Goal: Navigation & Orientation: Find specific page/section

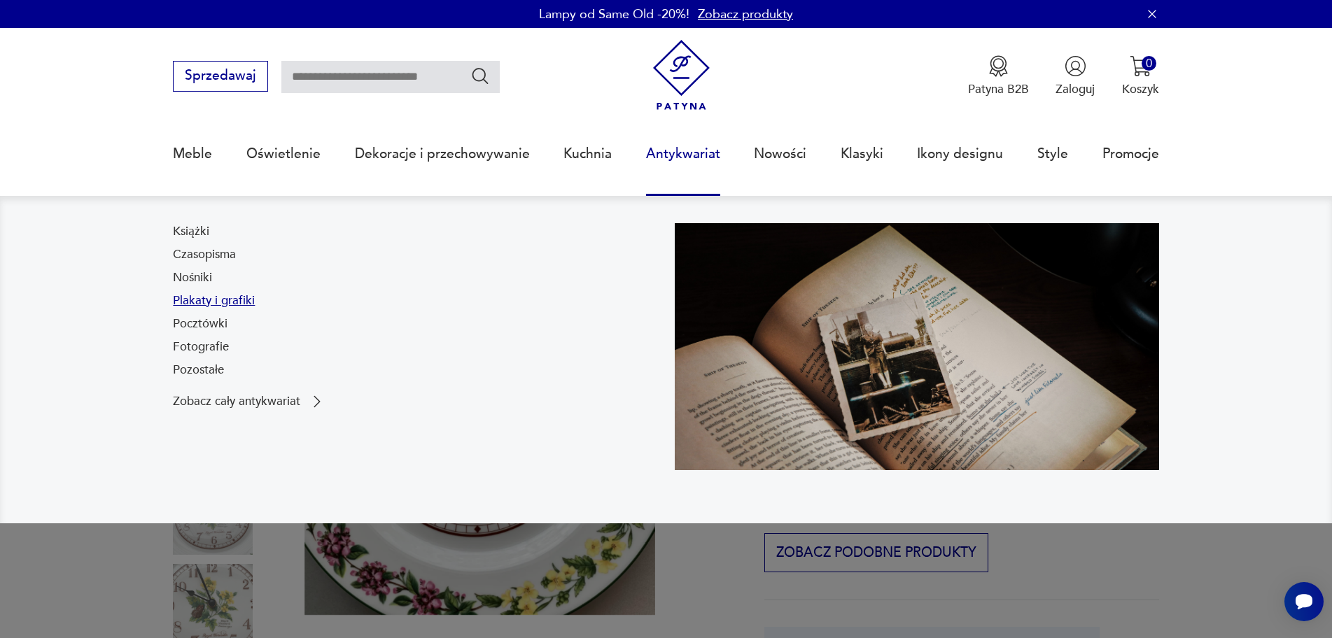
click at [240, 302] on link "Plakaty i grafiki" at bounding box center [214, 300] width 82 height 17
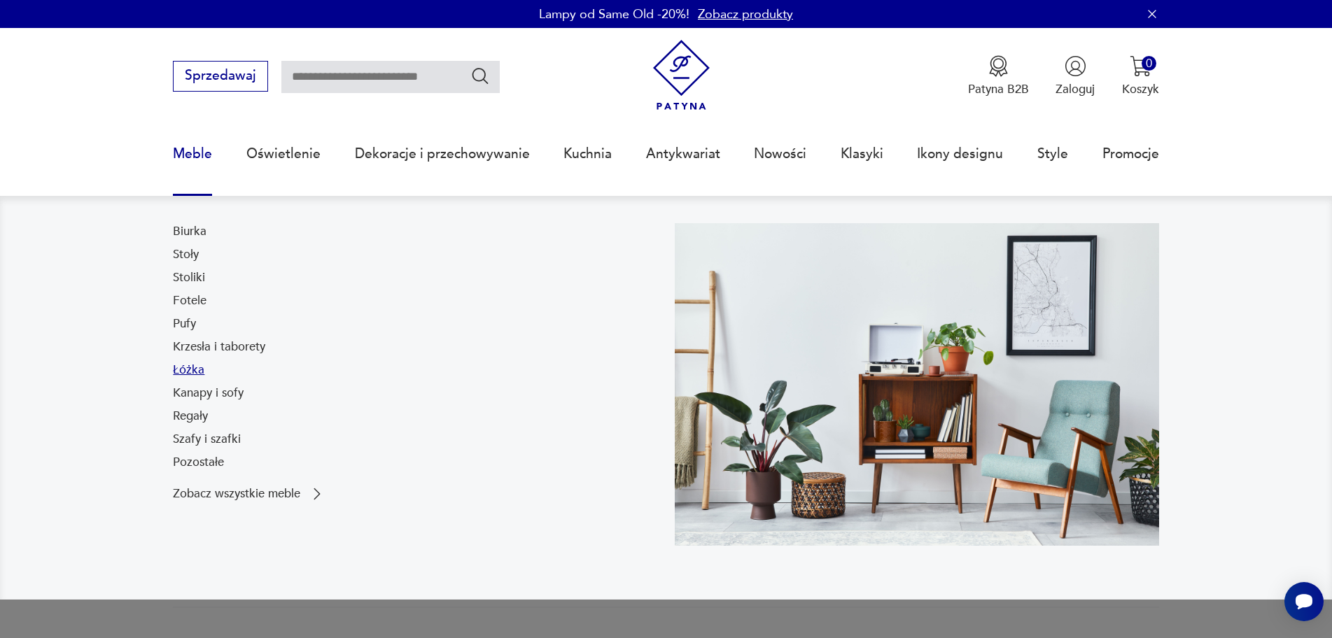
click at [185, 371] on link "Łóżka" at bounding box center [188, 370] width 31 height 17
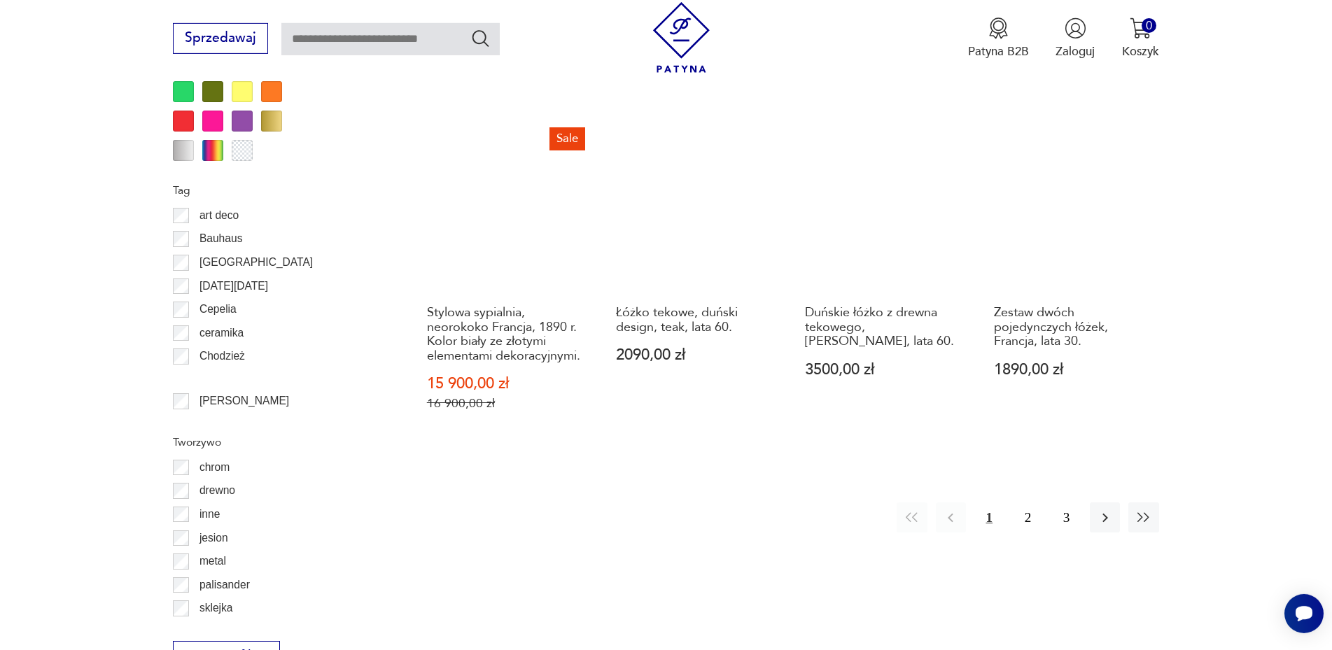
scroll to position [1630, 0]
